Goal: Ask a question: Seek information or help from site administrators or community

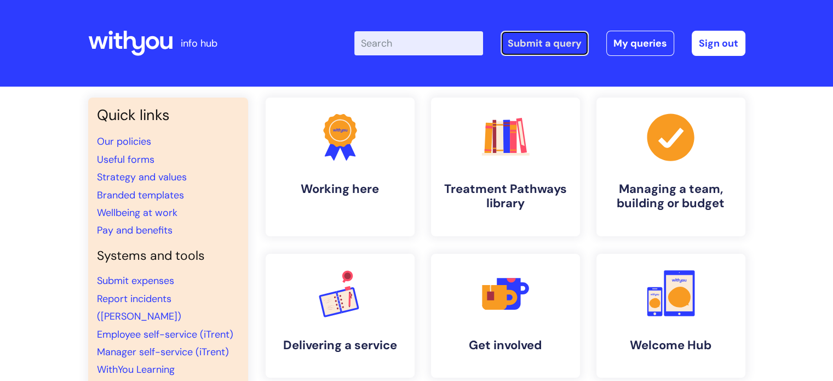
click at [541, 42] on link "Submit a query" at bounding box center [545, 43] width 88 height 25
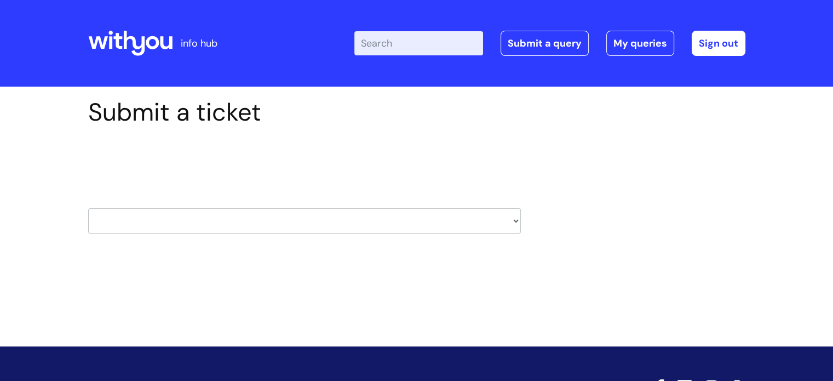
click at [197, 217] on select "HR / People IT and Support Clinical Drug Alerts Finance Accounts Data Support T…" at bounding box center [304, 220] width 433 height 25
select select "hr_/_people"
click at [88, 208] on select "HR / People IT and Support Clinical Drug Alerts Finance Accounts Data Support T…" at bounding box center [304, 220] width 433 height 25
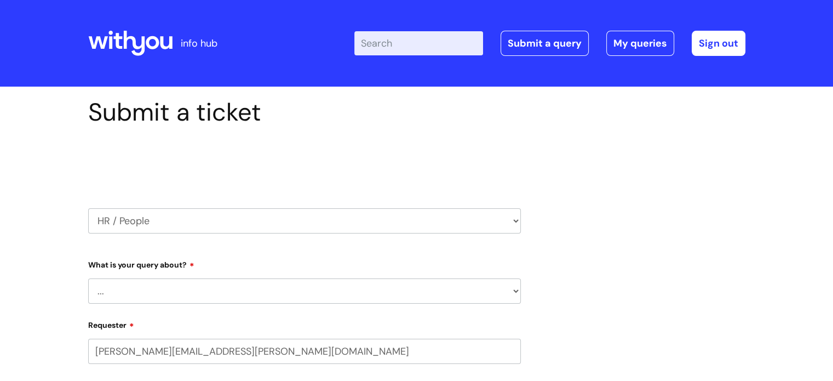
select select "80004286540"
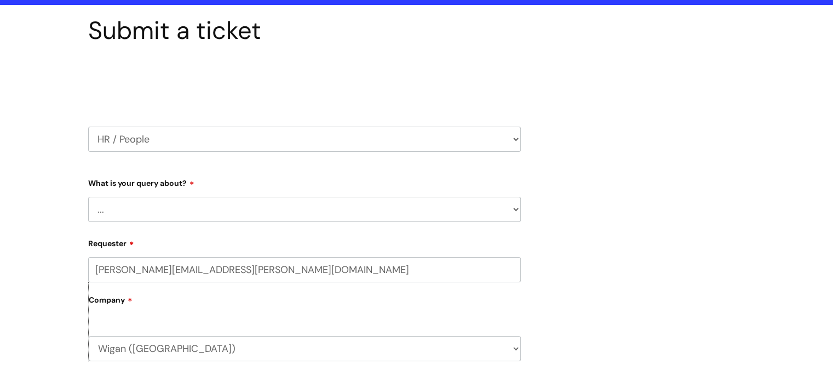
scroll to position [110, 0]
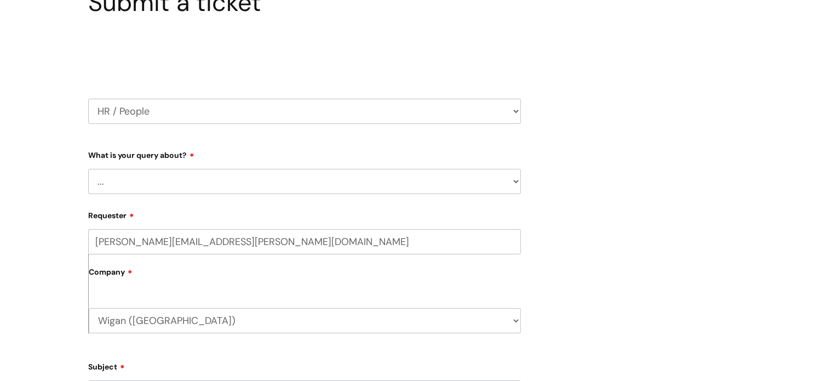
click at [203, 180] on select "... Absence Query Holiday Query Employee change request General HR Query iTrent…" at bounding box center [304, 181] width 433 height 25
select select "Pay Query"
click at [88, 169] on select "... Absence Query Holiday Query Employee change request General HR Query iTrent…" at bounding box center [304, 181] width 433 height 25
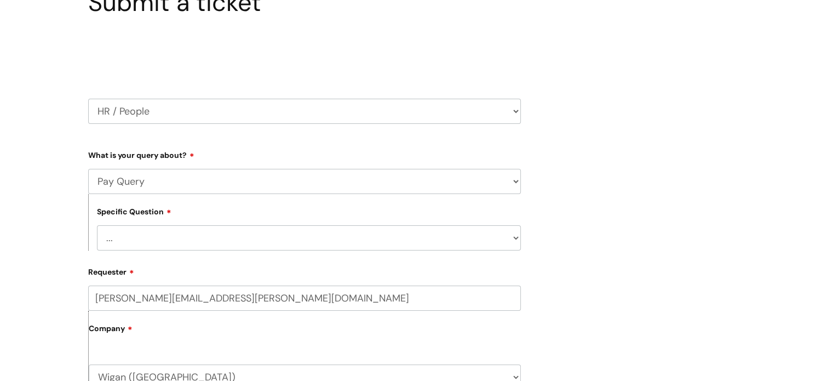
click at [190, 239] on select "... I don’t understand my payslip I think I have been overpaid I think I have b…" at bounding box center [309, 237] width 424 height 25
select select "Other payslip query"
click at [97, 225] on select "... I don’t understand my payslip I think I have been overpaid I think I have b…" at bounding box center [309, 237] width 424 height 25
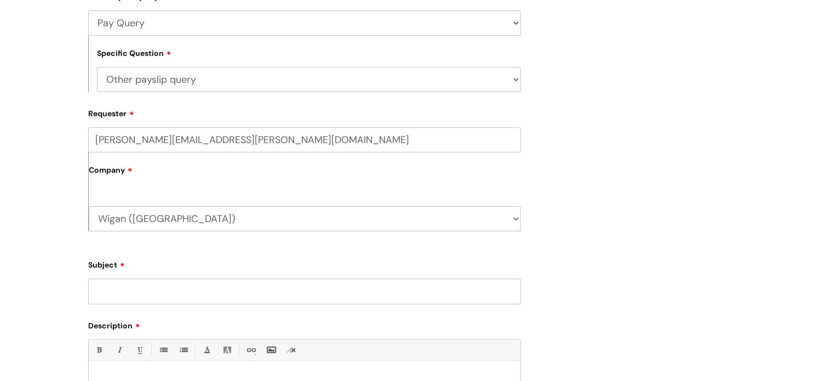
scroll to position [274, 0]
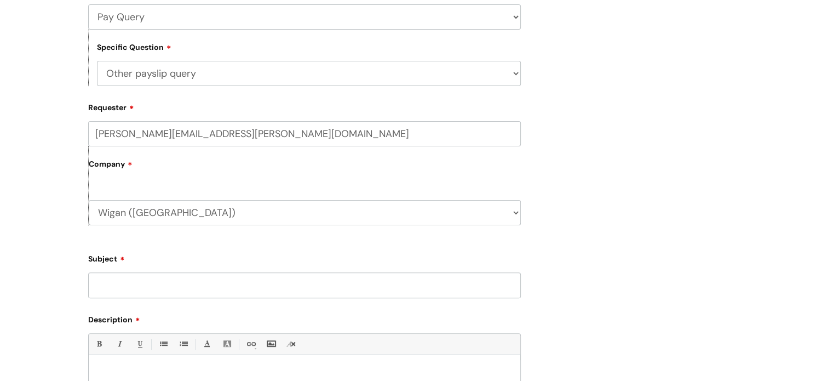
click at [198, 72] on select "... I don’t understand my payslip I think I have been overpaid I think I have b…" at bounding box center [309, 73] width 424 height 25
click at [97, 61] on select "... I don’t understand my payslip I think I have been overpaid I think I have b…" at bounding box center [309, 73] width 424 height 25
click at [159, 286] on input "Subject" at bounding box center [304, 284] width 433 height 25
type input "G"
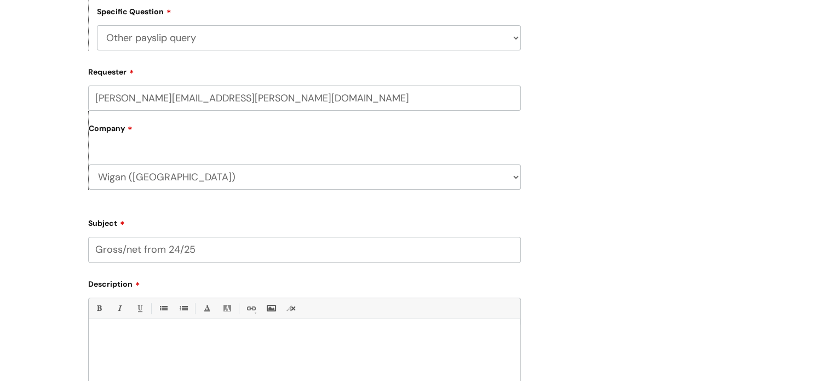
scroll to position [329, 0]
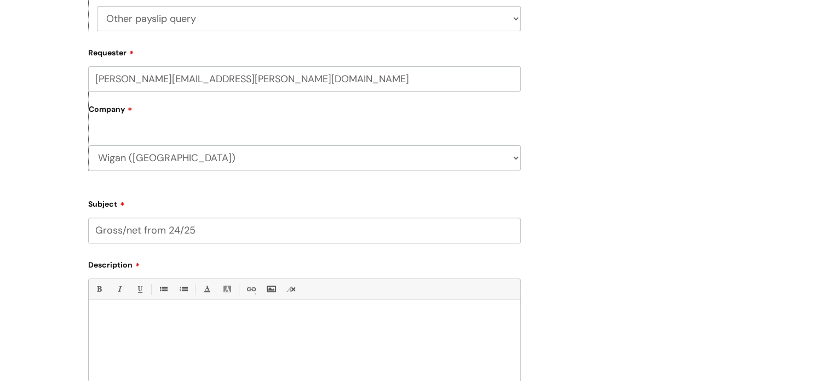
type input "Gross/net from 24/25"
click at [138, 319] on p at bounding box center [304, 318] width 415 height 10
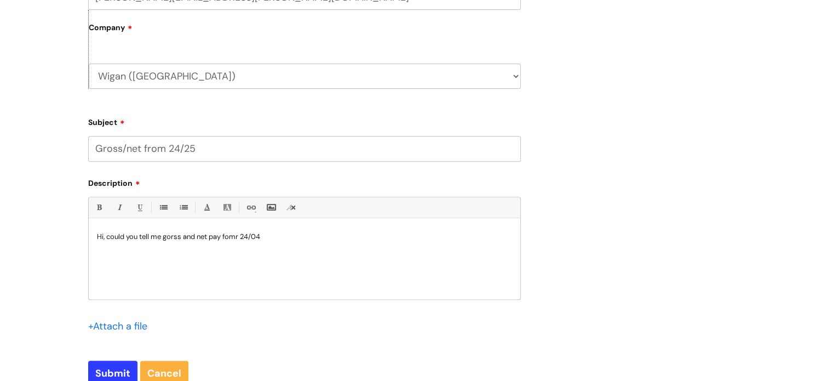
scroll to position [493, 0]
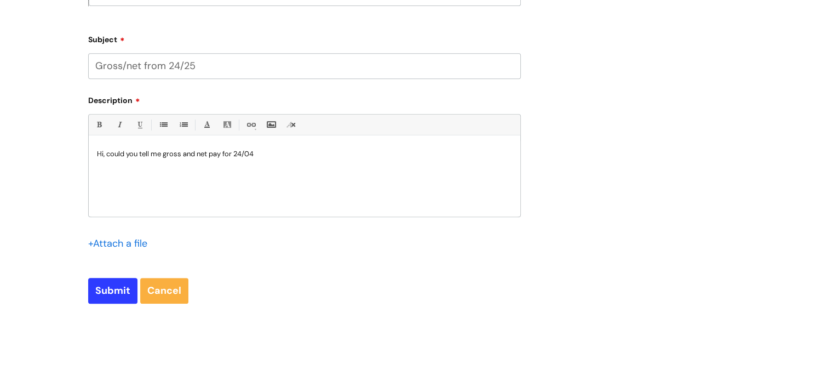
click at [291, 159] on p "Hi, could you tell me gross and net pay for 24/04" at bounding box center [304, 154] width 415 height 10
click at [430, 157] on p "Hi, could you tell me gross and net pay for 24/04. I have checked my P60 but do…" at bounding box center [304, 154] width 415 height 10
click at [258, 153] on p "Hi, could you tell me gross and net pay for 24/04. I have checked my P60 but do…" at bounding box center [304, 154] width 415 height 10
click at [111, 290] on input "Submit" at bounding box center [112, 290] width 49 height 25
type input "Please Wait..."
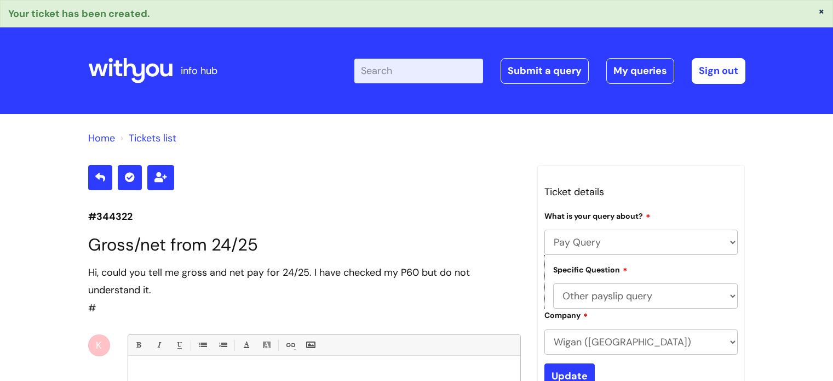
select select "Pay Query"
select select "Other payslip query"
